Goal: Information Seeking & Learning: Learn about a topic

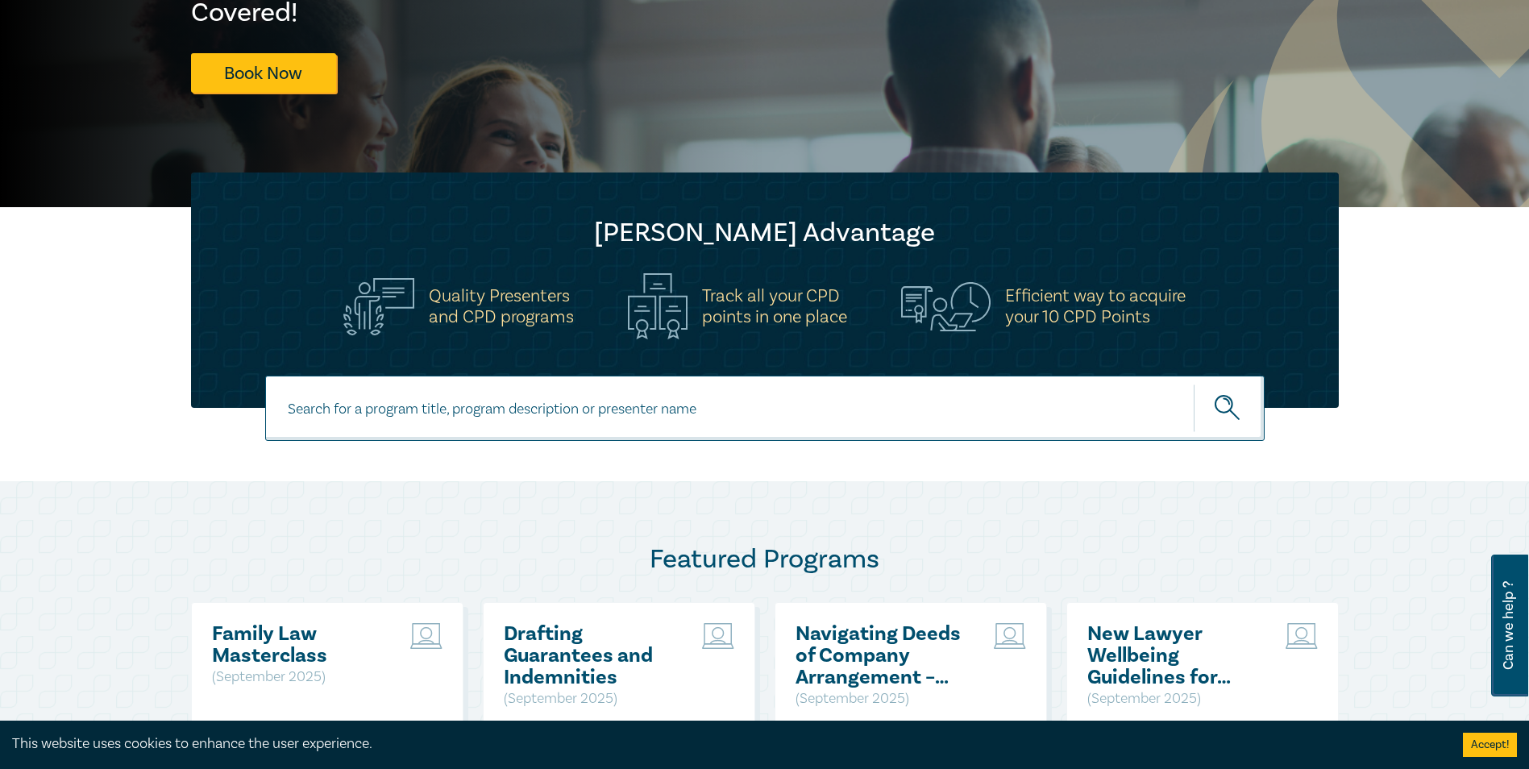
scroll to position [322, 0]
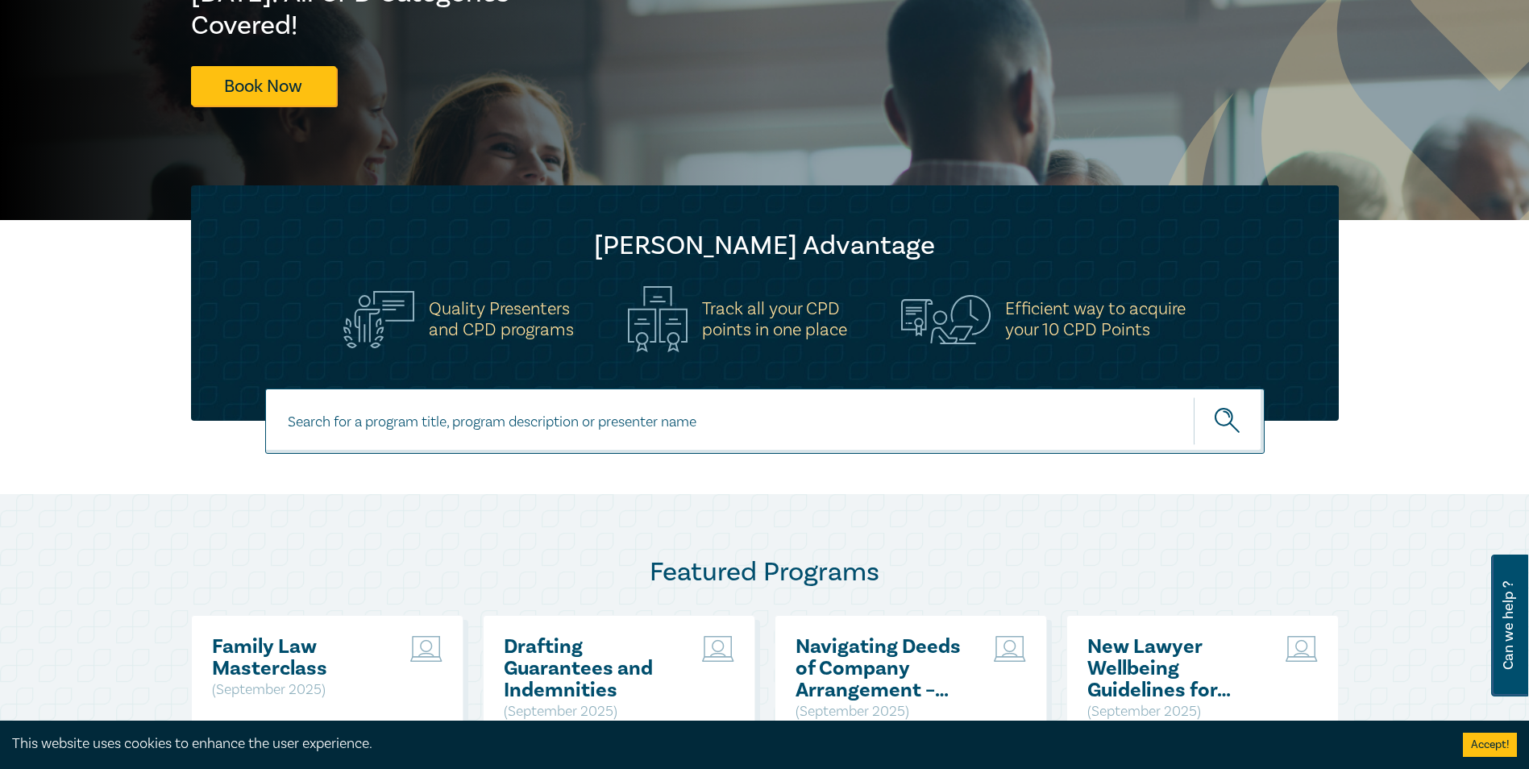
click at [381, 419] on input at bounding box center [765, 421] width 1000 height 65
type input "medicare billing"
click at [1222, 430] on icon "submit" at bounding box center [1229, 422] width 28 height 28
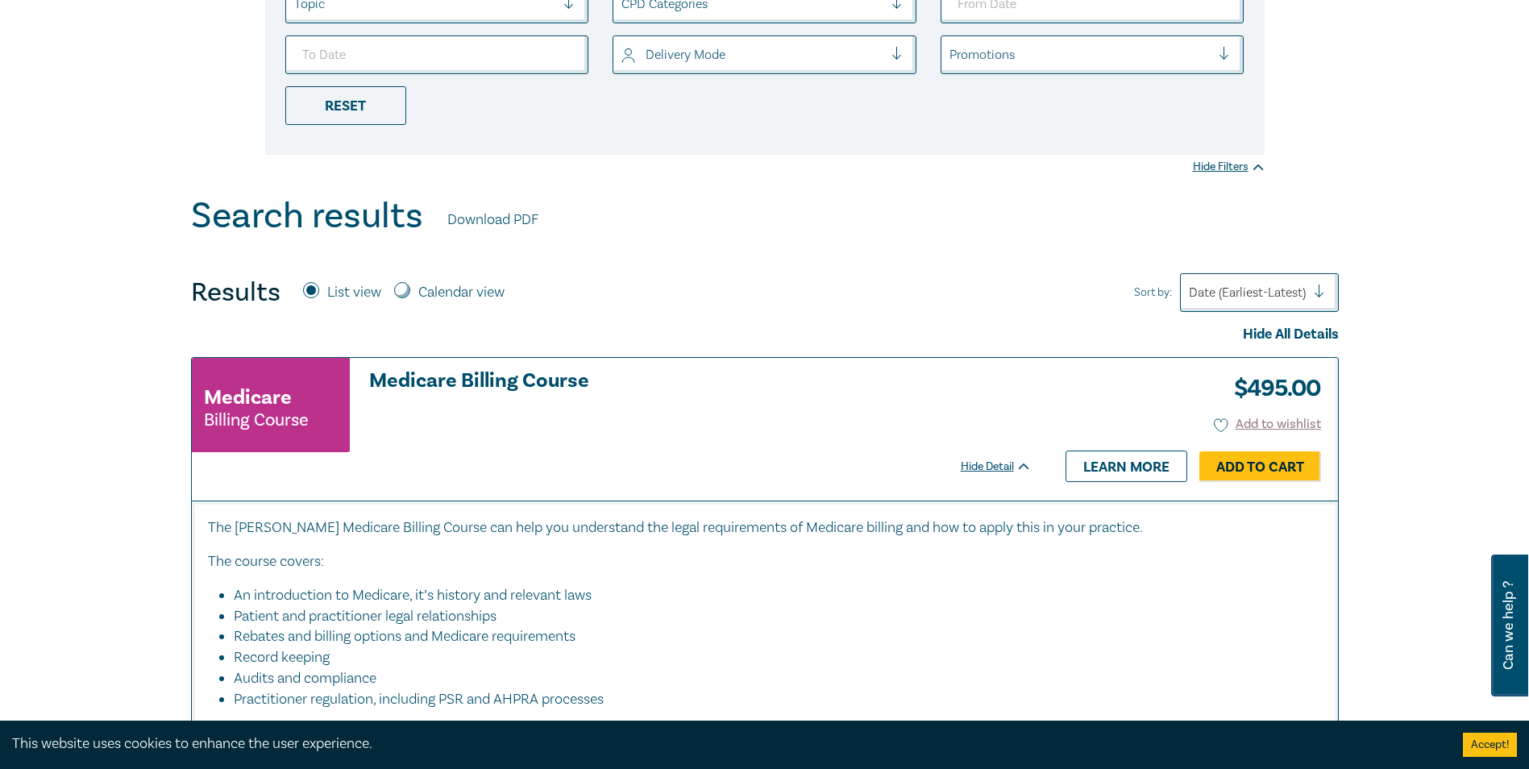
scroll to position [564, 0]
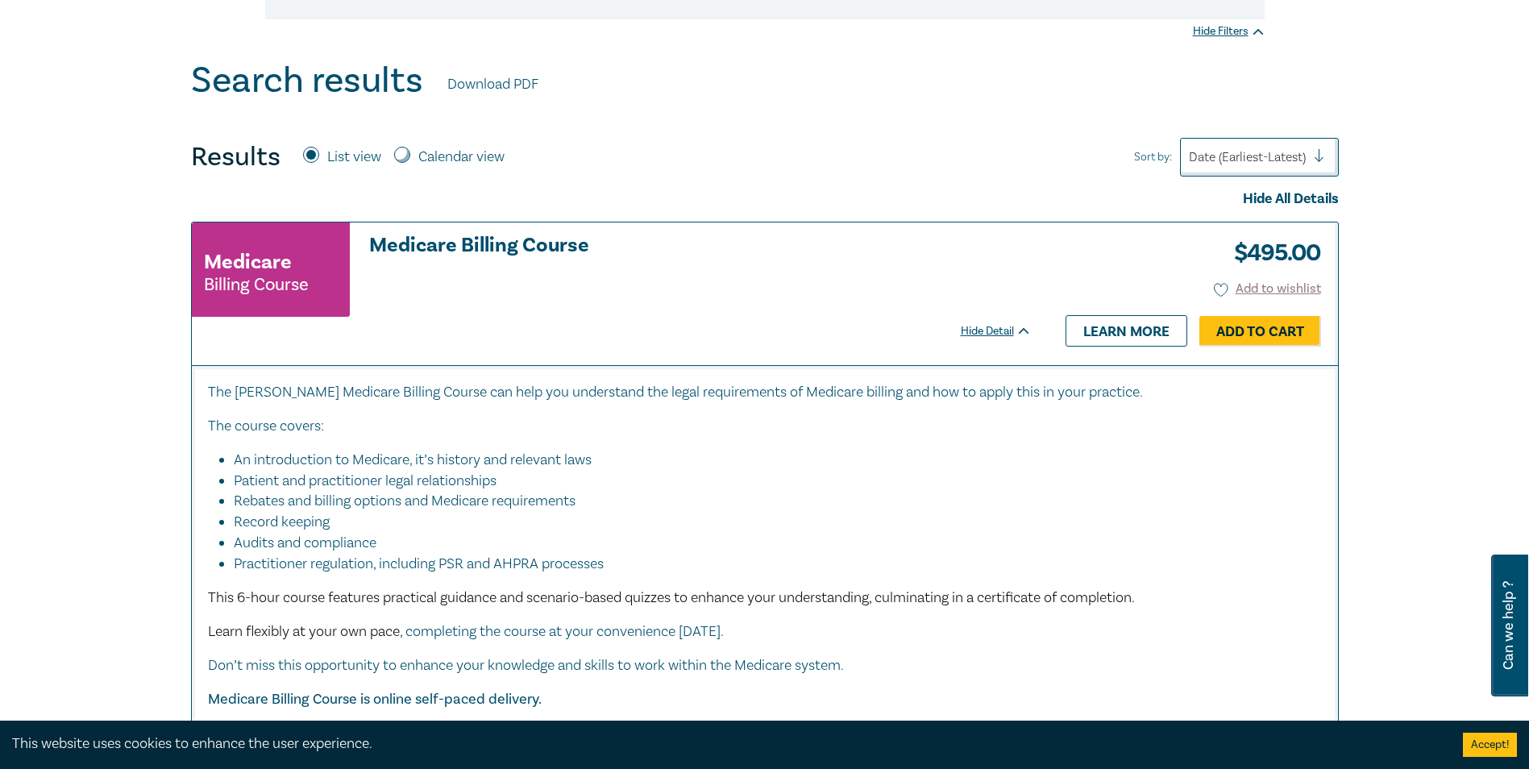
drag, startPoint x: 406, startPoint y: 401, endPoint x: 651, endPoint y: 403, distance: 245.9
click at [651, 403] on div "The Leo Cussen Medicare Billing Course can help you understand the legal requir…" at bounding box center [765, 563] width 1114 height 363
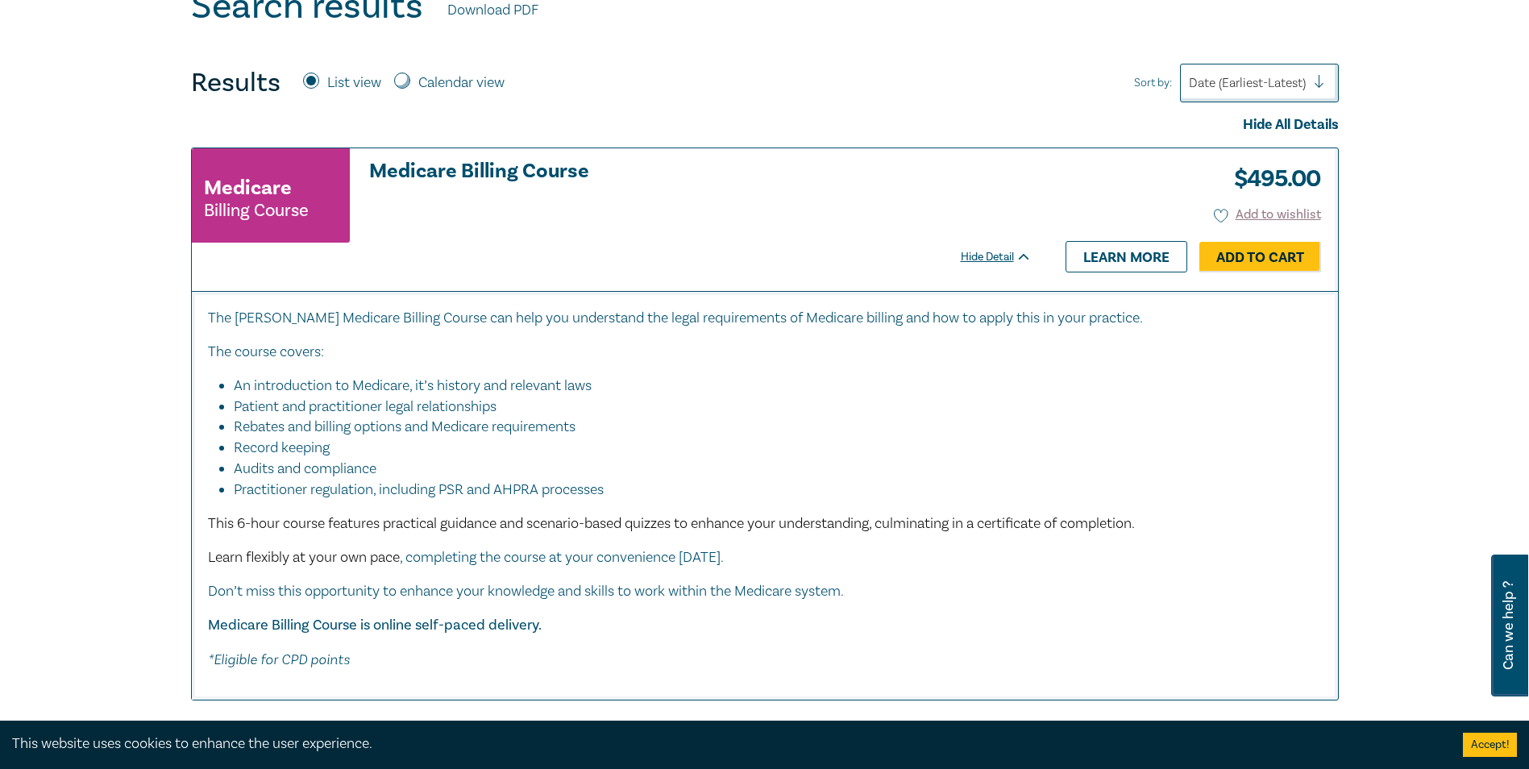
scroll to position [645, 0]
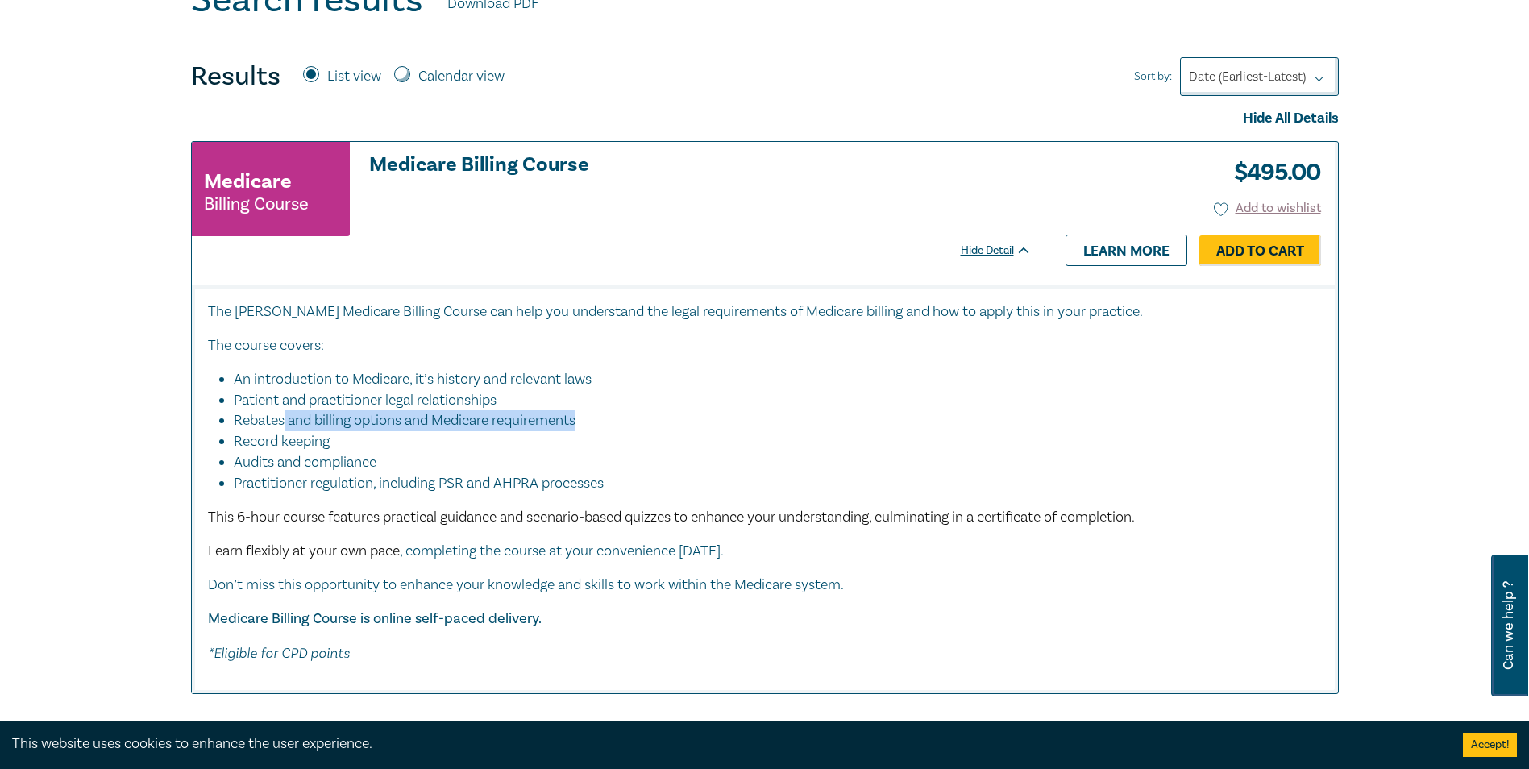
drag, startPoint x: 282, startPoint y: 426, endPoint x: 597, endPoint y: 425, distance: 314.4
click at [597, 425] on li "Rebates and billing options and Medicare requirements" at bounding box center [770, 420] width 1072 height 21
drag, startPoint x: 297, startPoint y: 465, endPoint x: 402, endPoint y: 469, distance: 105.7
click at [402, 469] on li "Audits and compliance" at bounding box center [770, 462] width 1072 height 21
drag, startPoint x: 402, startPoint y: 469, endPoint x: 495, endPoint y: 488, distance: 94.5
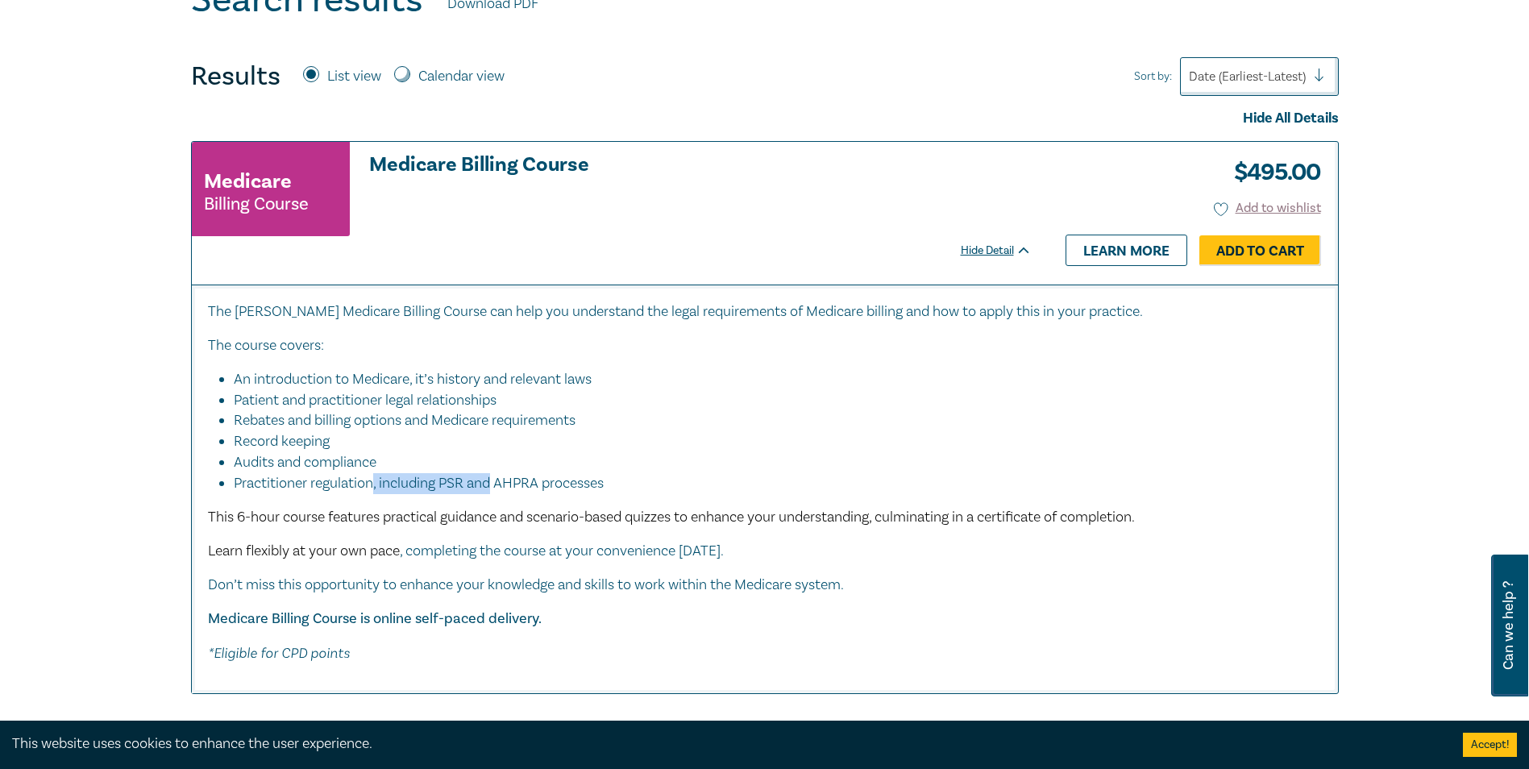
click at [495, 488] on li "Practitioner regulation, including PSR and AHPRA processes" at bounding box center [778, 483] width 1088 height 21
drag, startPoint x: 326, startPoint y: 609, endPoint x: 618, endPoint y: 609, distance: 292.7
click at [618, 609] on p "Medicare Billing Course is online self-paced delivery." at bounding box center [765, 619] width 1114 height 21
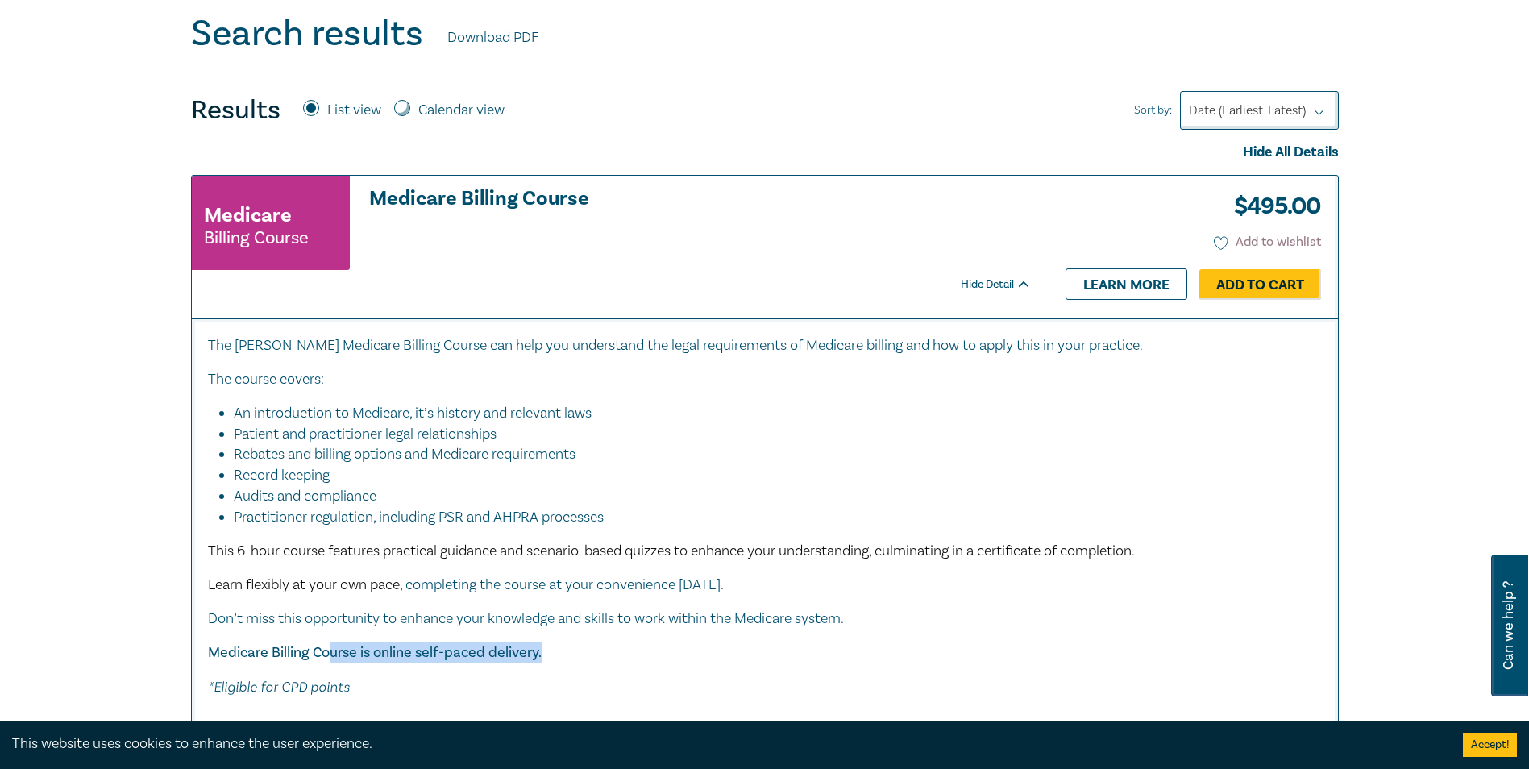
scroll to position [564, 0]
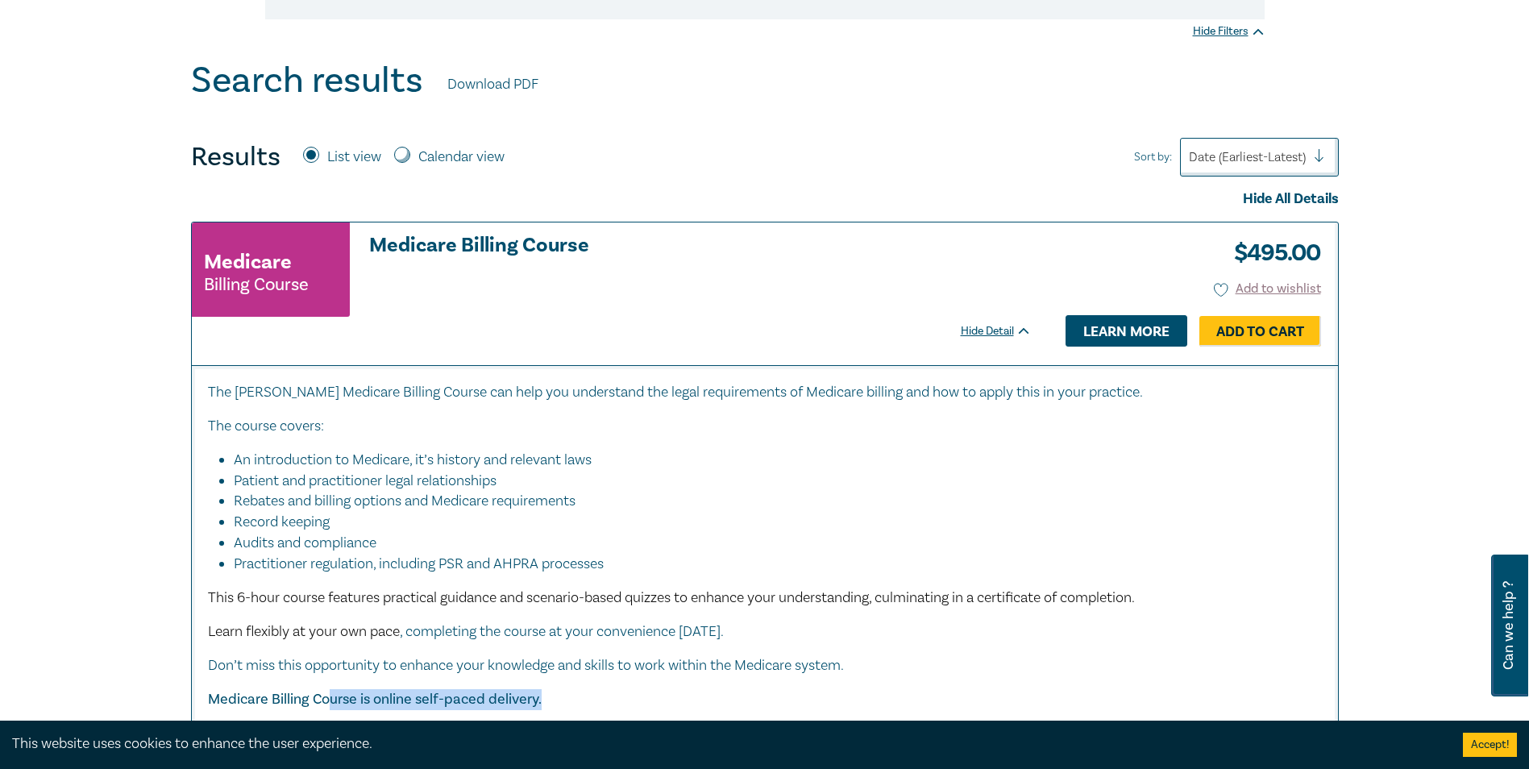
click at [1132, 332] on link "Learn more" at bounding box center [1127, 330] width 122 height 31
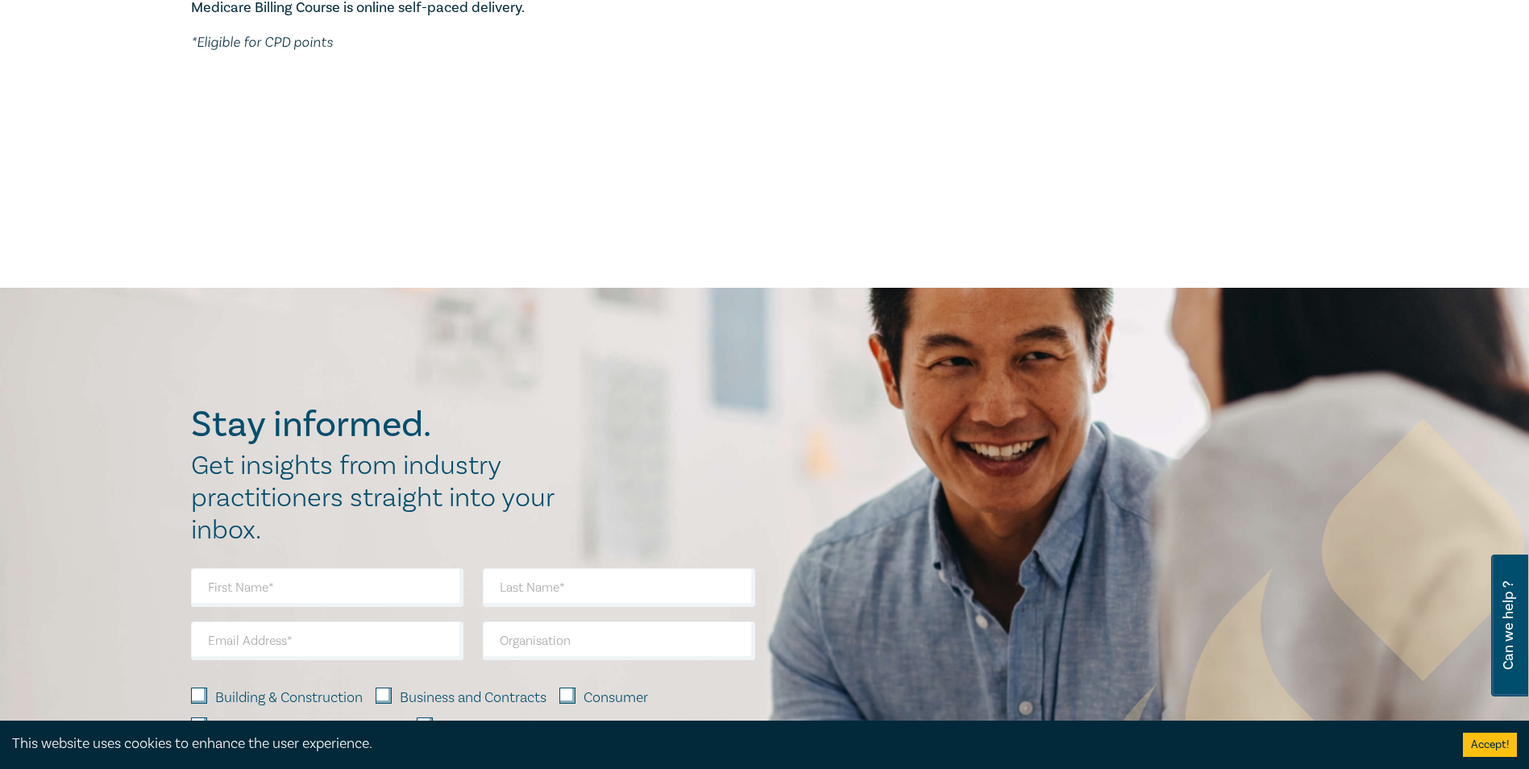
scroll to position [1371, 0]
